Goal: Task Accomplishment & Management: Manage account settings

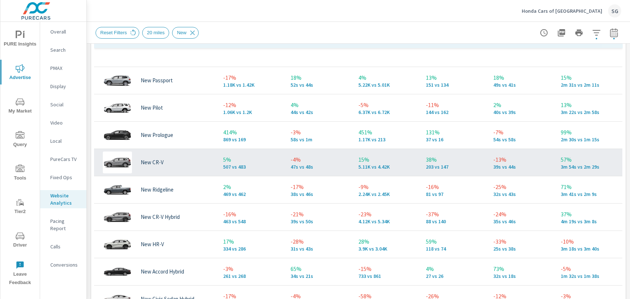
scroll to position [13, 0]
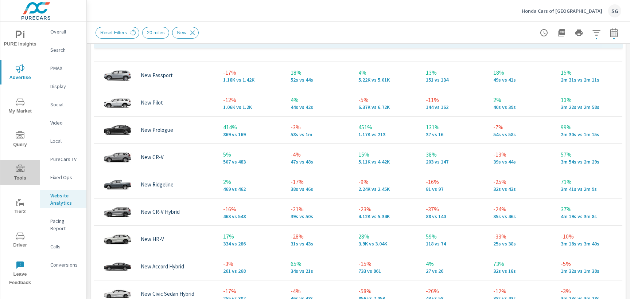
click at [19, 173] on icon "nav menu" at bounding box center [20, 169] width 9 height 9
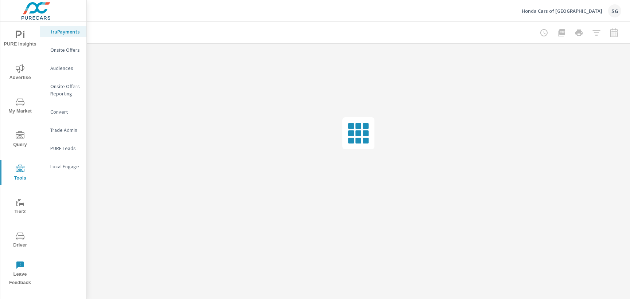
click at [69, 52] on p "Onsite Offers" at bounding box center [65, 49] width 30 height 7
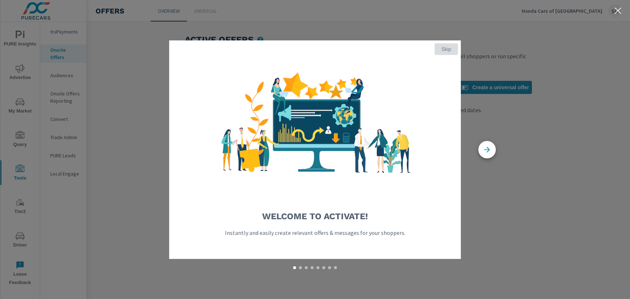
click at [448, 52] on button "Skip" at bounding box center [445, 49] width 23 height 12
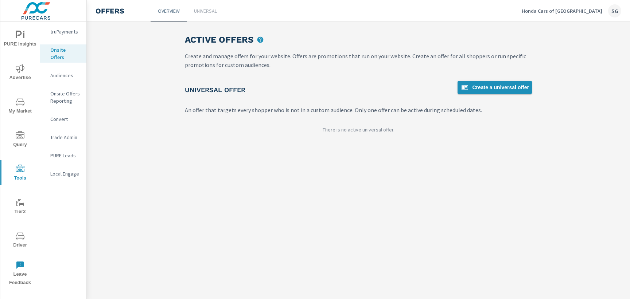
click at [495, 84] on span "Create a universal offer" at bounding box center [494, 87] width 69 height 9
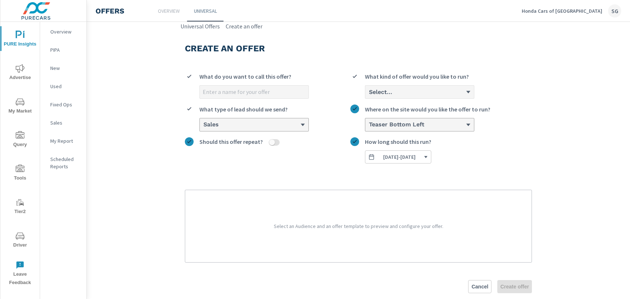
click at [235, 95] on input "What do you want to call this offer?" at bounding box center [254, 92] width 109 height 13
click at [220, 95] on input "What do you want to call this offer?" at bounding box center [254, 92] width 109 height 13
type input "CR-V Hybrid Offer"
click at [394, 90] on div "Select..." at bounding box center [416, 92] width 97 height 7
click at [369, 90] on input "Select... What kind of offer would you like to run?" at bounding box center [368, 92] width 1 height 7
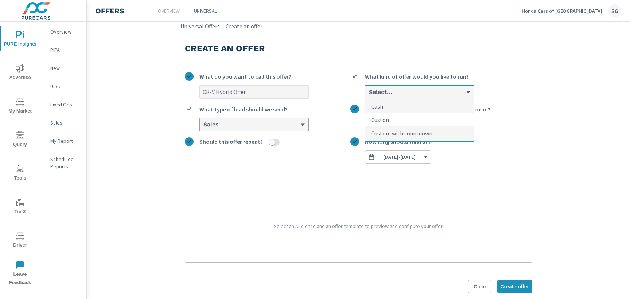
click at [392, 118] on li "Custom" at bounding box center [419, 119] width 109 height 13
click at [369, 95] on input "option Custom focused, 2 of 3. 3 results available. Use Up and Down to choose o…" at bounding box center [368, 92] width 1 height 7
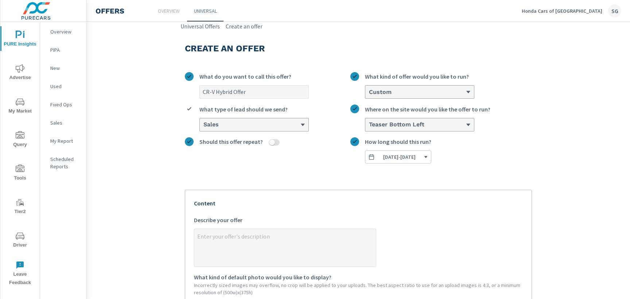
type textarea "x"
click at [246, 242] on textarea "x Describe your offer" at bounding box center [284, 248] width 181 height 36
type textarea "L"
type textarea "x"
type textarea "Le"
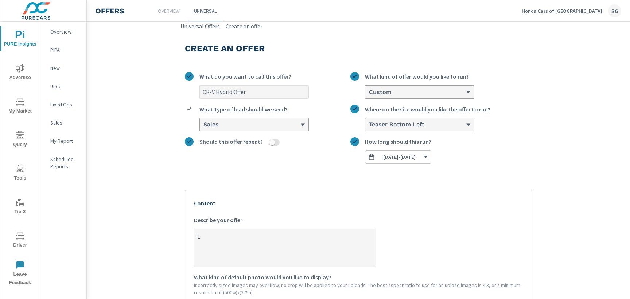
type textarea "x"
type textarea "Lea"
type textarea "x"
type textarea "Leas"
type textarea "x"
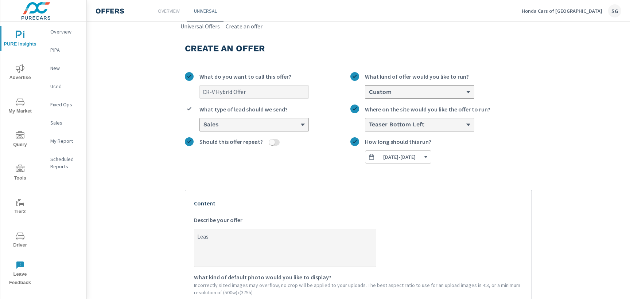
type textarea "Lease"
type textarea "x"
type textarea "Lease"
type textarea "x"
type textarea "Lease a"
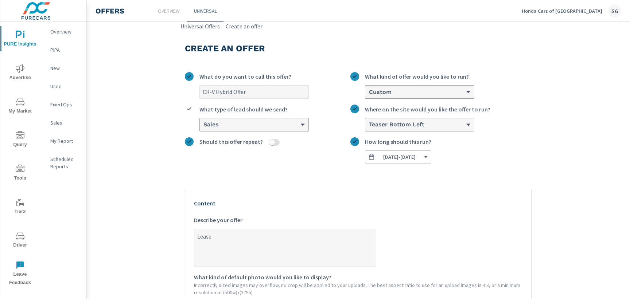
type textarea "x"
type textarea "Lease a"
type textarea "x"
type textarea "Lease a 2"
type textarea "x"
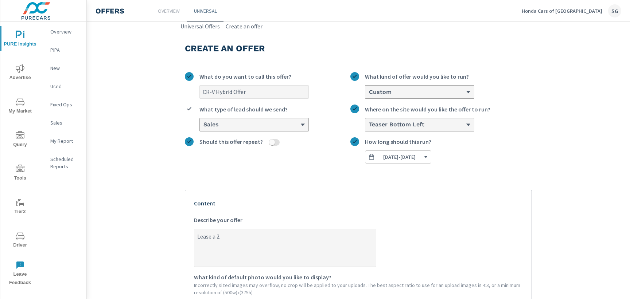
type textarea "Lease a 20"
type textarea "x"
type textarea "Lease a 202"
type textarea "x"
type textarea "Lease a 2025"
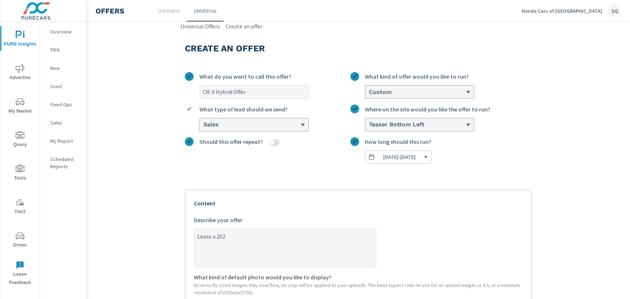
type textarea "x"
type textarea "Lease a 2025"
type textarea "x"
type textarea "Lease a 2025 C"
type textarea "x"
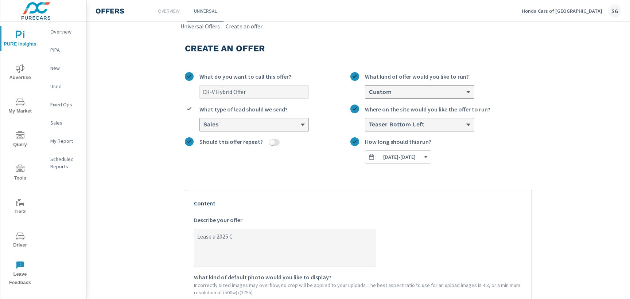
type textarea "Lease a 2025 CR"
type textarea "x"
type textarea "Lease a 2025 CR-"
type textarea "x"
type textarea "Lease a 2025 CR-V"
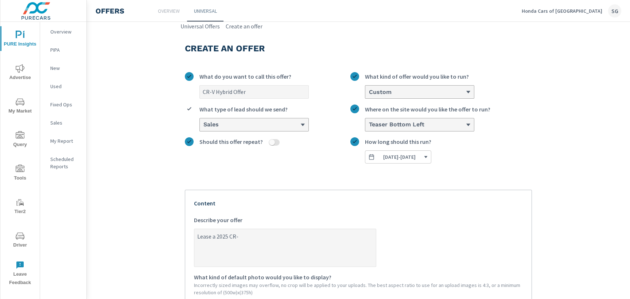
type textarea "x"
type textarea "Lease a 2025 CR-V"
type textarea "x"
type textarea "Lease a 2025 CR-V"
type textarea "x"
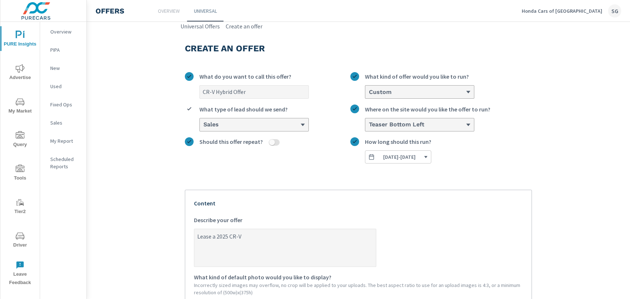
click at [234, 92] on input "CR-V Hybrid Offer" at bounding box center [254, 92] width 109 height 13
type input "CR-V HybridOffer"
type textarea "x"
type input "CR-V HybriOffer"
type textarea "x"
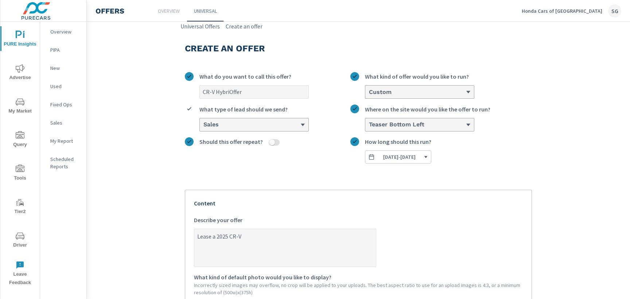
type input "CR-V HybrOffer"
type textarea "x"
type input "CR-V HybOffer"
type textarea "x"
type input "CR-V HyOffer"
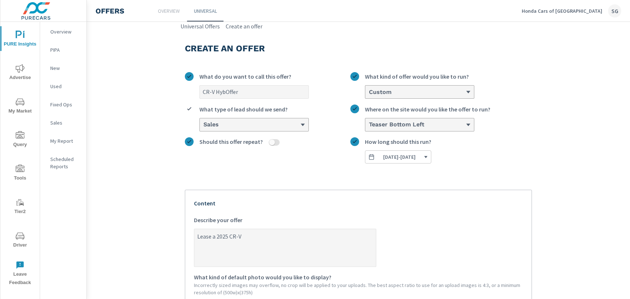
type textarea "x"
type input "CR-V [PERSON_NAME]"
type textarea "x"
type input "CR-V Offer"
type textarea "x"
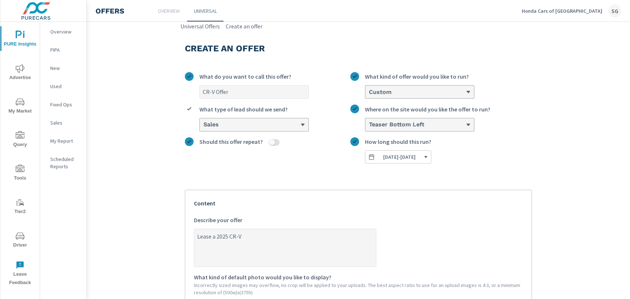
type input "CR-V Offer"
type textarea "x"
click at [265, 235] on textarea "Lease a 2025 CR-V" at bounding box center [284, 248] width 181 height 36
type textarea "Lease a 2025 CR-V f"
type textarea "x"
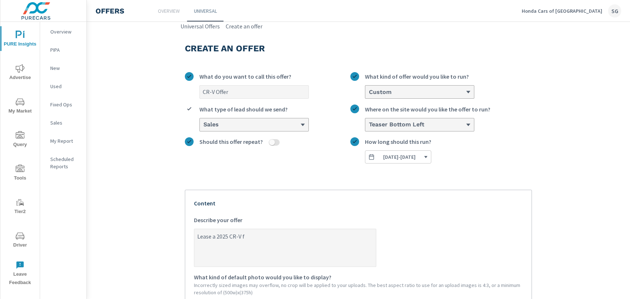
type textarea "Lease a 2025 CR-V fo"
type textarea "x"
type textarea "Lease a 2025 CR-V for"
type textarea "x"
type textarea "Lease a 2025 CR-V for"
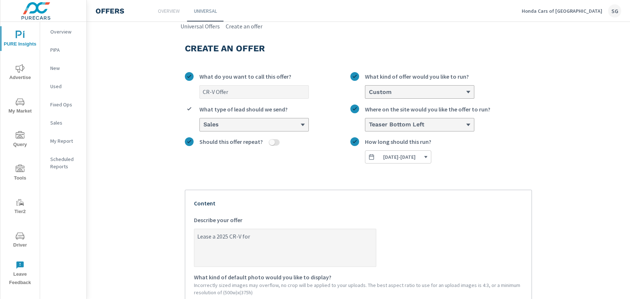
type textarea "x"
type textarea "Lease a 2025 CR-V for $"
type textarea "x"
type textarea "Lease a 2025 CR-V for $3"
type textarea "x"
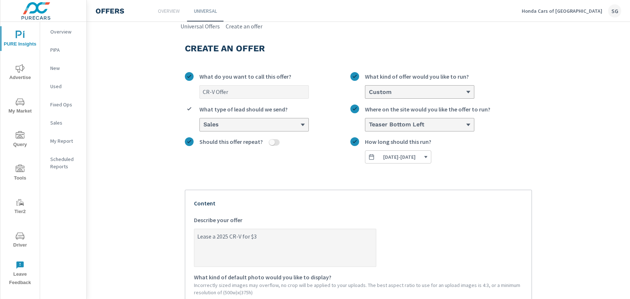
type textarea "Lease a 2025 CR-V for $32"
type textarea "x"
type textarea "Lease a 2025 CR-V for $329"
type textarea "x"
type textarea "Lease a 2025 CR-V for $329"
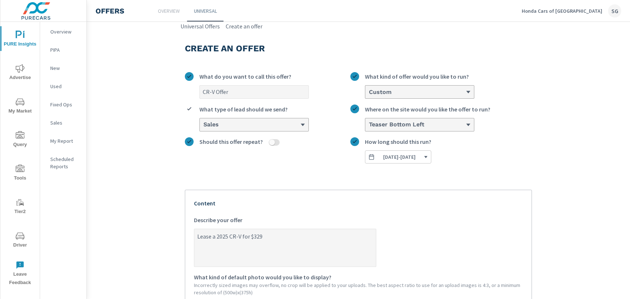
type textarea "x"
type textarea "Lease a 2025 CR-V for $329 a"
type textarea "x"
type textarea "Lease a 2025 CR-V for $329 a"
type textarea "x"
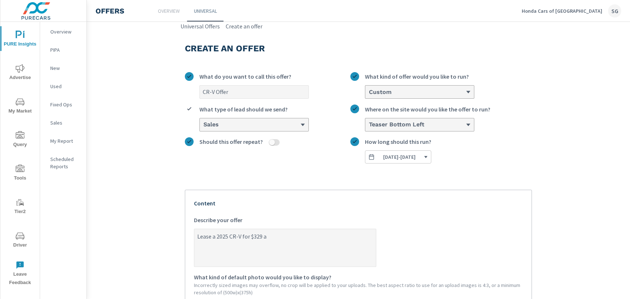
type textarea "Lease a 2025 CR-V for $329 a m"
type textarea "x"
type textarea "Lease a 2025 CR-V for $329 a mi"
type textarea "x"
type textarea "Lease a 2025 CR-V for $329 a min"
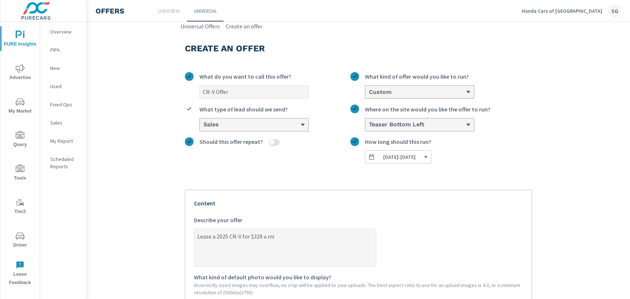
type textarea "x"
type textarea "Lease a 2025 CR-V for $329 a mint"
type textarea "x"
type textarea "Lease a 2025 CR-V for $329 a min"
type textarea "x"
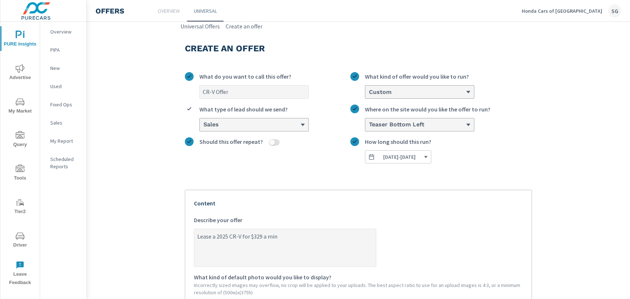
type textarea "Lease a 2025 CR-V for $329 a mi"
type textarea "x"
type textarea "Lease a 2025 CR-V for $329 a m"
type textarea "x"
type textarea "Lease a 2025 CR-V for $329 a mo"
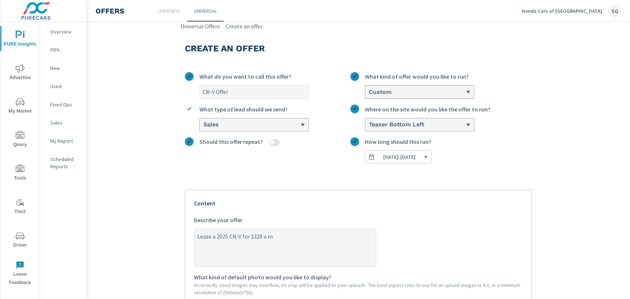
type textarea "x"
type textarea "Lease a 2025 CR-V for $329 a mon"
type textarea "x"
type textarea "Lease a 2025 CR-V for $329 a mont"
type textarea "x"
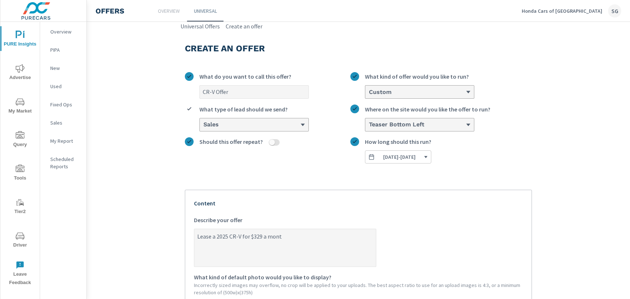
type textarea "Lease a 2025 CR-V for $329 a month"
type textarea "x"
type textarea "Lease a 2025 CR-V for $329 a month"
type textarea "x"
type textarea "Lease a 2025 CR-V for $329 a month u"
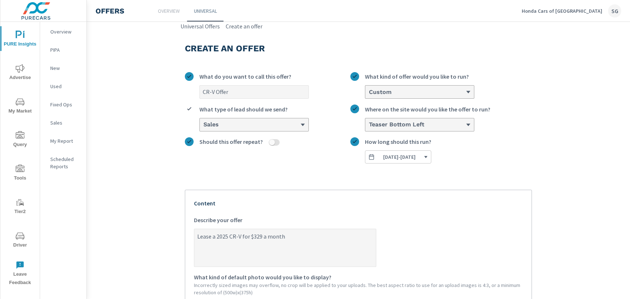
type textarea "x"
type textarea "Lease a 2025 CR-V for $329 a month un"
type textarea "x"
type textarea "Lease a 2025 CR-V for $329 a month unt"
type textarea "x"
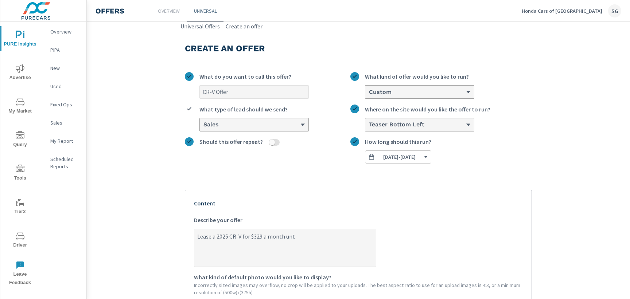
type textarea "Lease a 2025 CR-V for $329 a month unti"
type textarea "x"
type textarea "Lease a 2025 CR-V for $329 a month until"
type textarea "x"
type textarea "Lease a 2025 CR-V for $329 a month until"
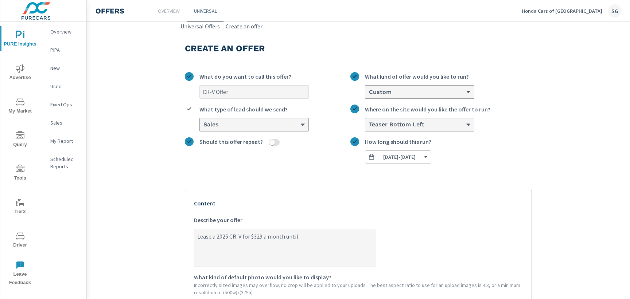
type textarea "x"
type textarea "Lease a 2025 CR-V for $329 a month until 9"
type textarea "x"
type textarea "Lease a 2025 CR-V for $329 a month until 9/"
type textarea "x"
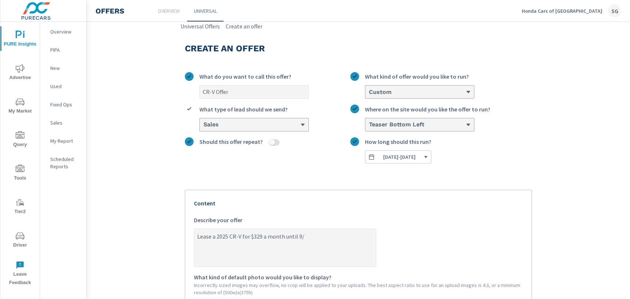
type textarea "Lease a 2025 CR-V for $329 a month until 9/2"
type textarea "x"
type textarea "Lease a 2025 CR-V for $329 a month until 9/23"
type textarea "x"
type textarea "Lease a 2025 CR-V for $329 a month until 9/2"
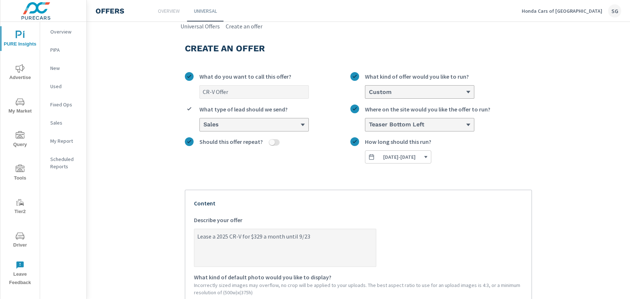
type textarea "x"
type textarea "Lease a 2025 CR-V for $329 a month until 9/"
type textarea "x"
type textarea "Lease a 2025 CR-V for $329 a month until 9/3"
type textarea "x"
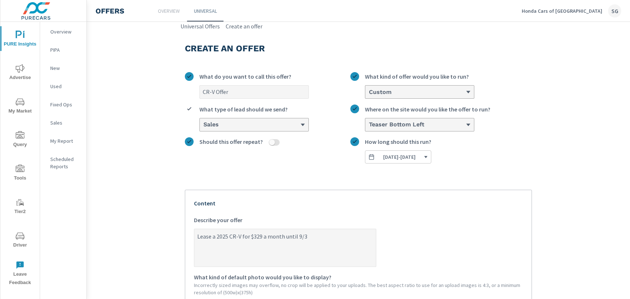
type textarea "Lease a 2025 CR-V for $329 a month until 9/30"
type textarea "x"
type textarea "Lease a 2025 CR-V for $329 a month until 9/30/"
type textarea "x"
type textarea "Lease a 2025 CR-V for $329 a month until 9/30/2"
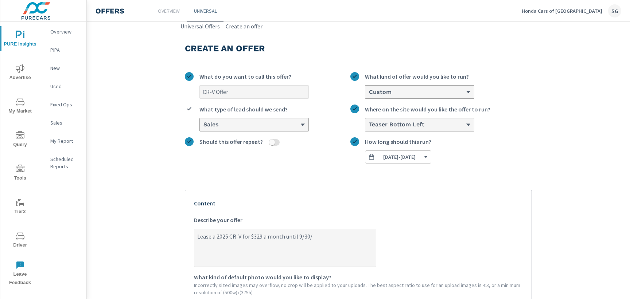
type textarea "x"
type textarea "Lease a 2025 CR-V for $329 a month until [DATE]"
type textarea "x"
type textarea "Lease a 2025 CR-V for $329 a month until [DATE]."
type textarea "x"
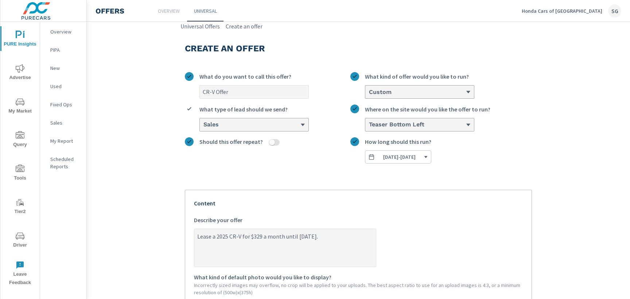
type textarea "Lease a 2025 CR-V for $329 a month until [DATE]."
type textarea "x"
type textarea "Lease a 2025 CR-V for $329 a month until [DATE]. C"
type textarea "x"
type textarea "Lease a 2025 CR-V for $329 a month until [DATE]. Cl"
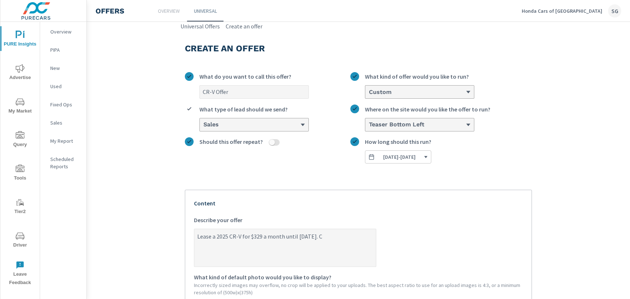
type textarea "x"
type textarea "Lease a 2025 CR-V for $329 a month until [DATE]. Cla"
type textarea "x"
type textarea "Lease a 2025 CR-V for $329 a month until [DATE]. [GEOGRAPHIC_DATA]"
type textarea "x"
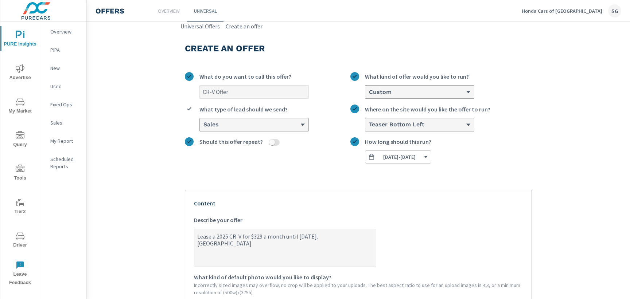
type textarea "Lease a 2025 CR-V for $329 a month until [DATE]. Claim"
type textarea "x"
type textarea "Lease a 2025 CR-V for $329 a month until [DATE]. Claim"
type textarea "x"
type textarea "Lease a 2025 CR-V for $329 a month until [DATE]. Claim y"
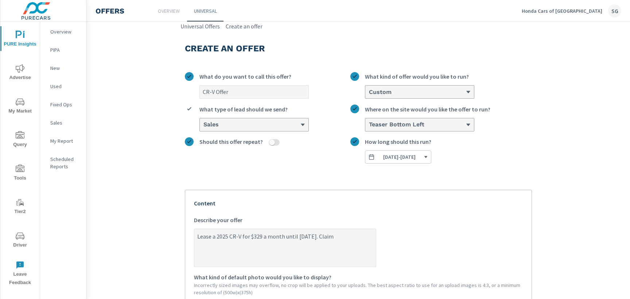
type textarea "x"
type textarea "Lease a 2025 CR-V for $329 a month until [DATE]. Claim yo"
type textarea "x"
type textarea "Lease a 2025 CR-V for $329 a month until [DATE]. Claim you"
type textarea "x"
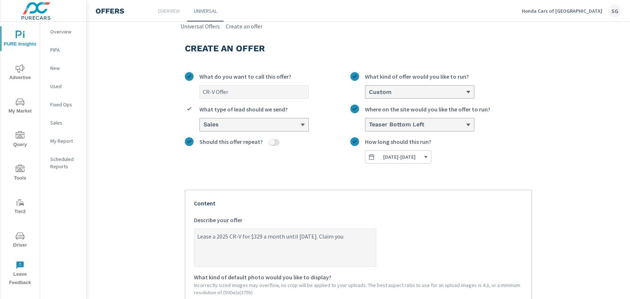
type textarea "Lease a 2025 CR-V for $329 a month until [DATE]. Claim your"
type textarea "x"
type textarea "Lease a 2025 CR-V for $329 a month until [DATE]. Claim your"
type textarea "x"
type textarea "Lease a 2025 CR-V for $329 a month until [DATE]. Claim your o"
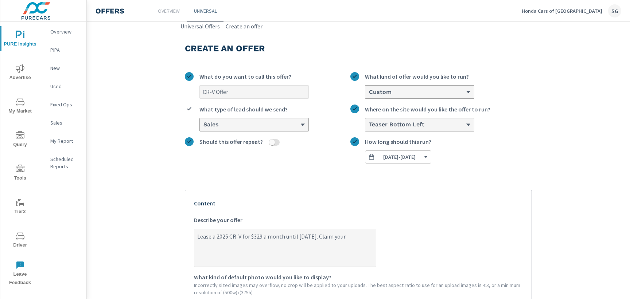
type textarea "x"
type textarea "Lease a 2025 CR-V for $329 a month until [DATE]. Claim your of"
type textarea "x"
type textarea "Lease a 2025 CR-V for $329 a month until [DATE]. Claim your off"
type textarea "x"
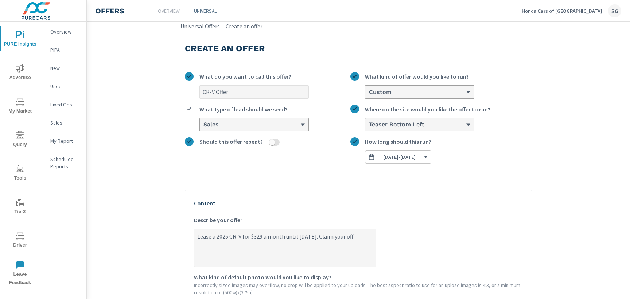
type textarea "Lease a 2025 CR-V for $329 a month until [DATE]. Claim your offe"
type textarea "x"
type textarea "Lease a 2025 CR-V for $329 a month until [DATE]. Claim your offer"
type textarea "x"
type textarea "Lease a 2025 CR-V for $329 a month until [DATE]. Claim your offer"
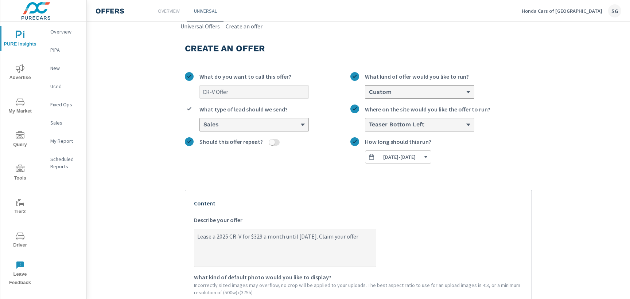
type textarea "x"
type textarea "Lease a 2025 CR-V for $329 a month until [DATE]. Claim your offer n"
type textarea "x"
type textarea "Lease a 2025 CR-V for $329 a month until [DATE]. Claim your offer no"
type textarea "x"
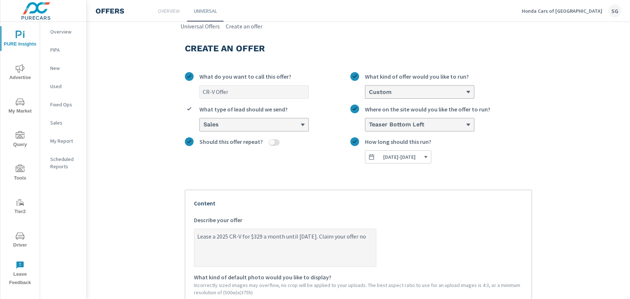
type textarea "Lease a 2025 CR-V for $329 a month until [DATE]. Claim your offer now"
type textarea "x"
type textarea "Lease a 2025 CR-V for $329 a month until [DATE]. Claim your offer now!"
type textarea "x"
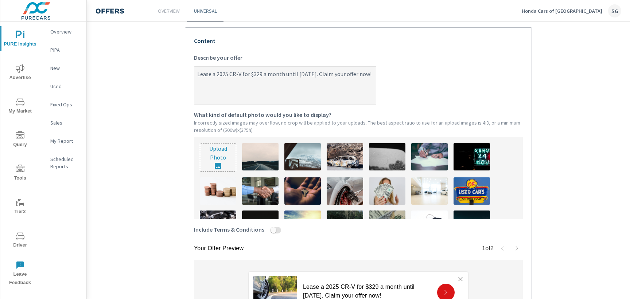
scroll to position [163, 0]
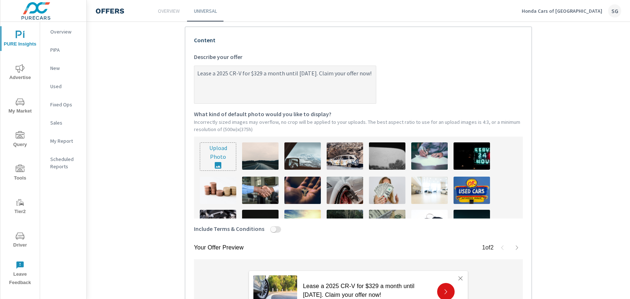
type textarea "Lease a 2025 CR-V for $329 a month until [DATE]. Claim your offer now!"
type textarea "x"
click at [270, 228] on input "Include Terms & Conditions" at bounding box center [273, 229] width 17 height 7
checkbox input "true"
type textarea "x"
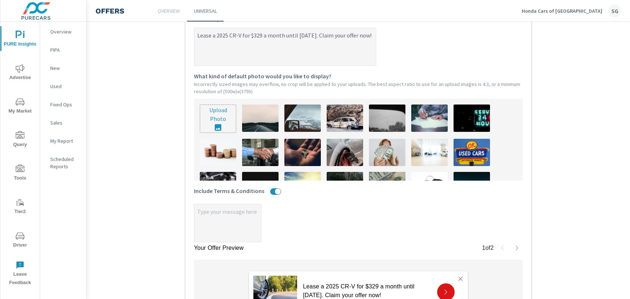
scroll to position [202, 0]
type textarea "x"
click at [226, 218] on textarea "x" at bounding box center [227, 223] width 67 height 36
type textarea "x"
type textarea "d"
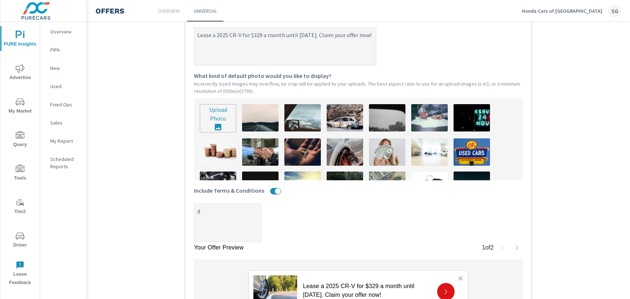
type textarea "x"
type textarea "dh"
type textarea "x"
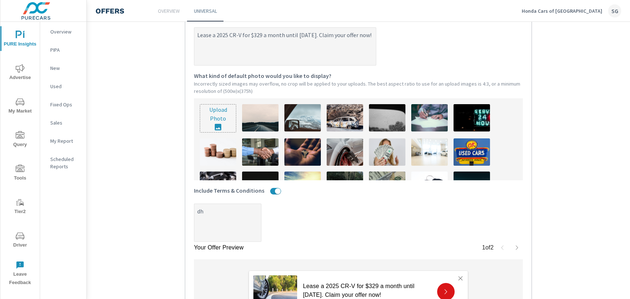
type textarea "dhb"
type textarea "x"
type textarea "dhbf"
type textarea "x"
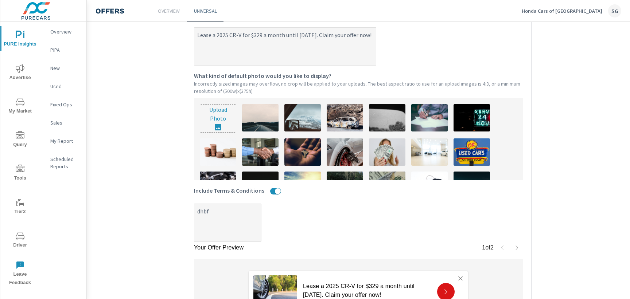
type textarea "x"
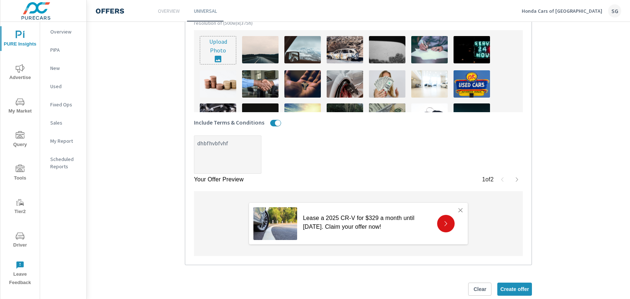
scroll to position [283, 0]
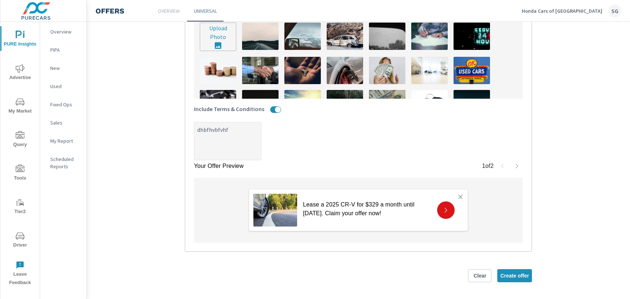
click at [519, 165] on icon "button" at bounding box center [517, 166] width 6 height 6
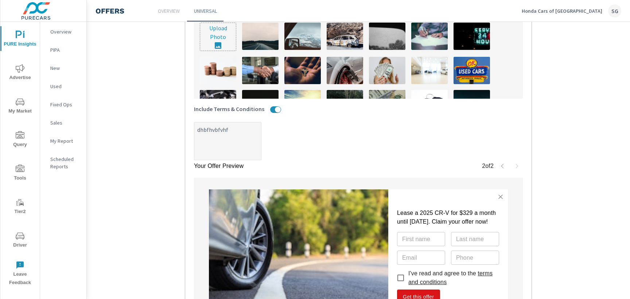
click at [519, 165] on div "2 of 2" at bounding box center [502, 166] width 41 height 12
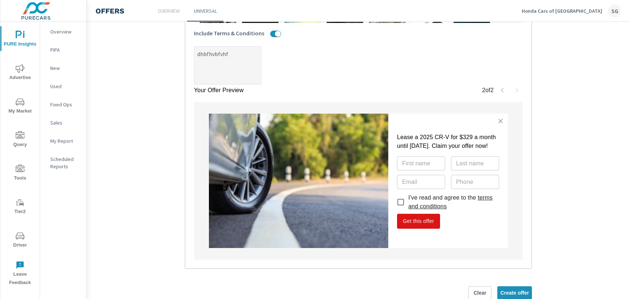
scroll to position [365, 0]
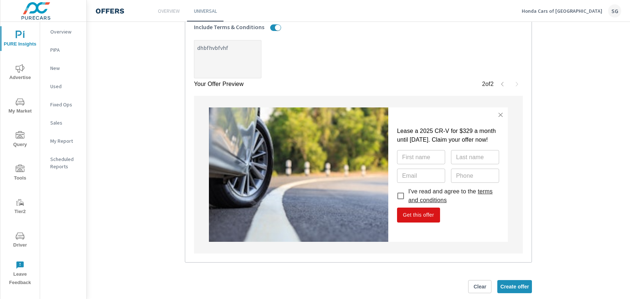
click at [19, 168] on icon "nav menu" at bounding box center [20, 169] width 9 height 9
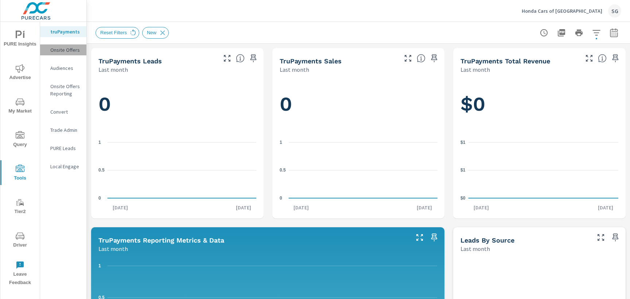
click at [58, 51] on p "Onsite Offers" at bounding box center [65, 49] width 30 height 7
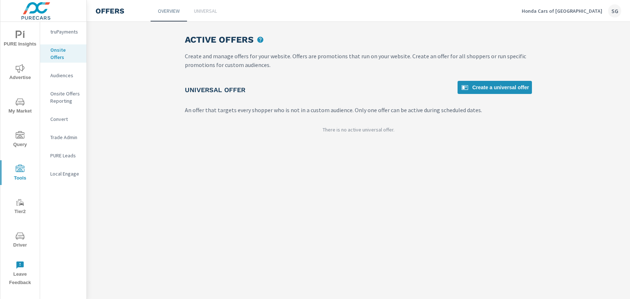
click at [203, 15] on link "Universal" at bounding box center [205, 11] width 36 height 22
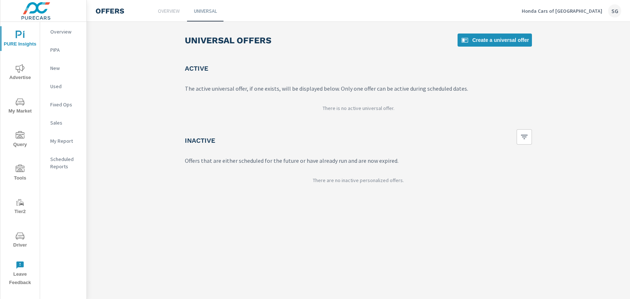
click at [21, 171] on icon "nav menu" at bounding box center [20, 168] width 9 height 7
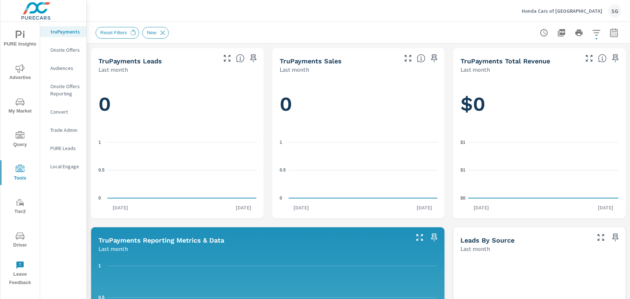
click at [65, 92] on p "Onsite Offers Reporting" at bounding box center [65, 90] width 30 height 15
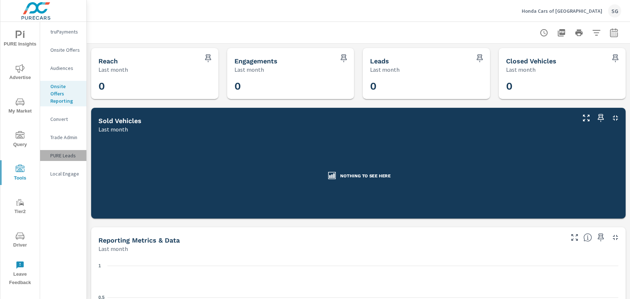
click at [60, 152] on p "PURE Leads" at bounding box center [65, 155] width 30 height 7
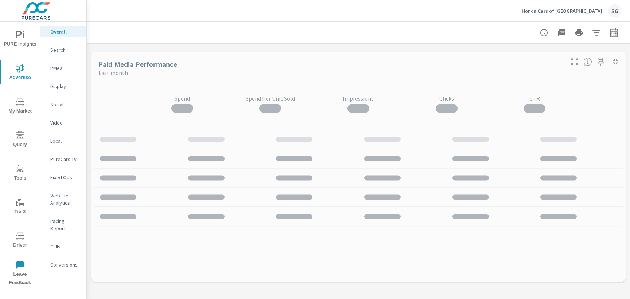
scroll to position [13, 0]
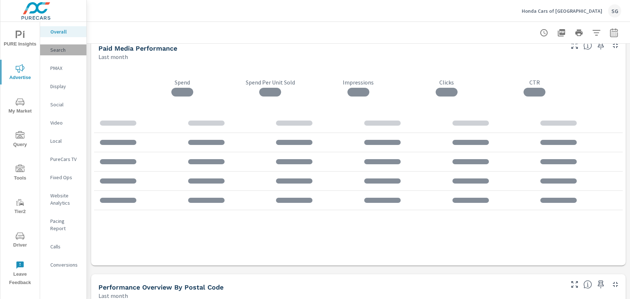
click at [62, 51] on p "Search" at bounding box center [65, 49] width 30 height 7
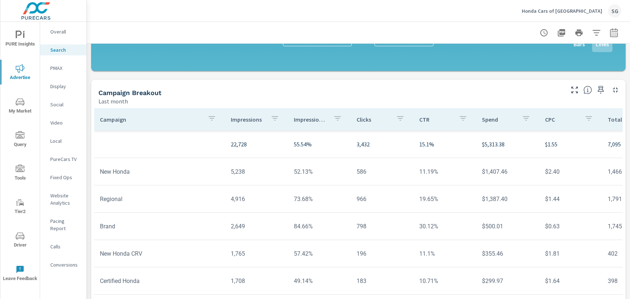
scroll to position [521, 0]
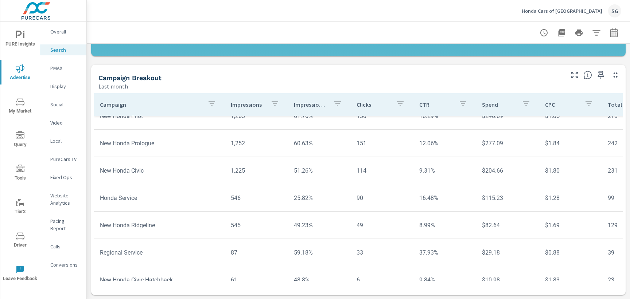
scroll to position [206, 0]
click at [19, 237] on icon "nav menu" at bounding box center [20, 236] width 9 height 9
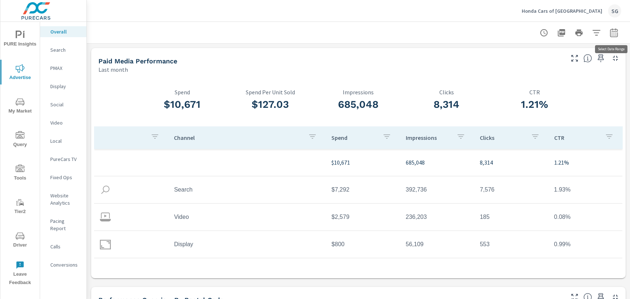
click at [616, 34] on icon "button" at bounding box center [613, 32] width 9 height 9
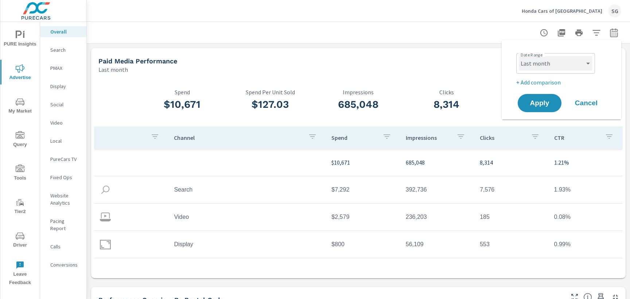
click at [557, 70] on select "Custom Yesterday Last week Last 7 days Last 14 days Last 30 days Last 45 days L…" at bounding box center [555, 63] width 73 height 15
click at [537, 67] on select "Custom Yesterday Last week Last 7 days Last 14 days Last 30 days Last 45 days L…" at bounding box center [555, 63] width 73 height 15
click at [519, 56] on select "Custom Yesterday Last week Last 7 days Last 14 days Last 30 days Last 45 days L…" at bounding box center [555, 63] width 73 height 15
select select "Month to date"
click at [540, 82] on p "+ Add comparison" at bounding box center [562, 82] width 93 height 9
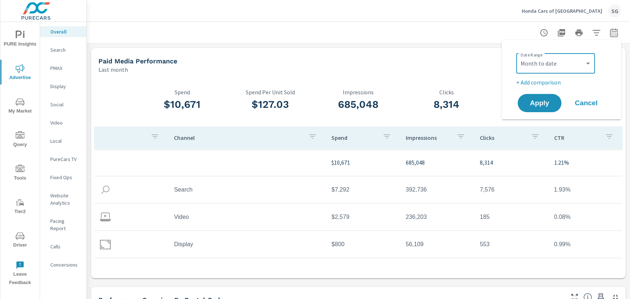
select select "Previous period"
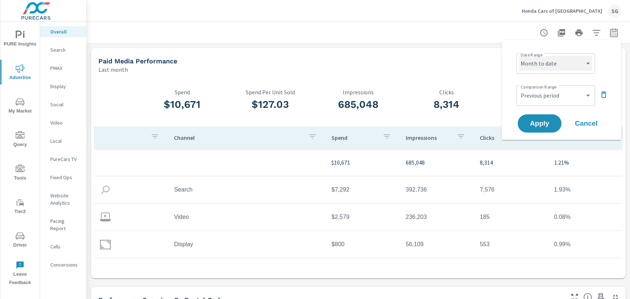
click at [547, 69] on select "Custom Yesterday Last week Last 7 days Last 14 days Last 30 days Last 45 days L…" at bounding box center [555, 63] width 73 height 15
click at [519, 56] on select "Custom Yesterday Last week Last 7 days Last 14 days Last 30 days Last 45 days L…" at bounding box center [555, 63] width 73 height 15
select select "Last 30 days"
click at [544, 126] on span "Apply" at bounding box center [539, 123] width 30 height 7
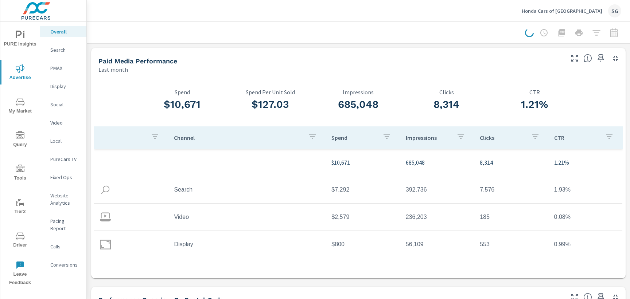
click at [64, 50] on p "Search" at bounding box center [65, 49] width 30 height 7
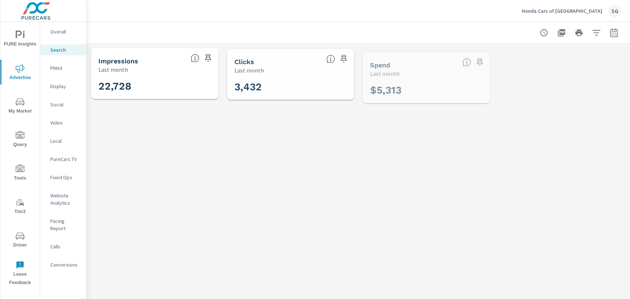
scroll to position [191, 0]
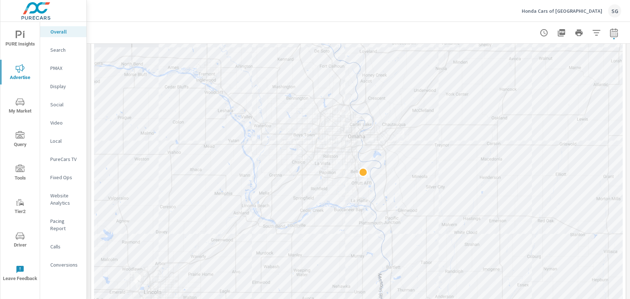
scroll to position [384, 0]
